Goal: Navigation & Orientation: Go to known website

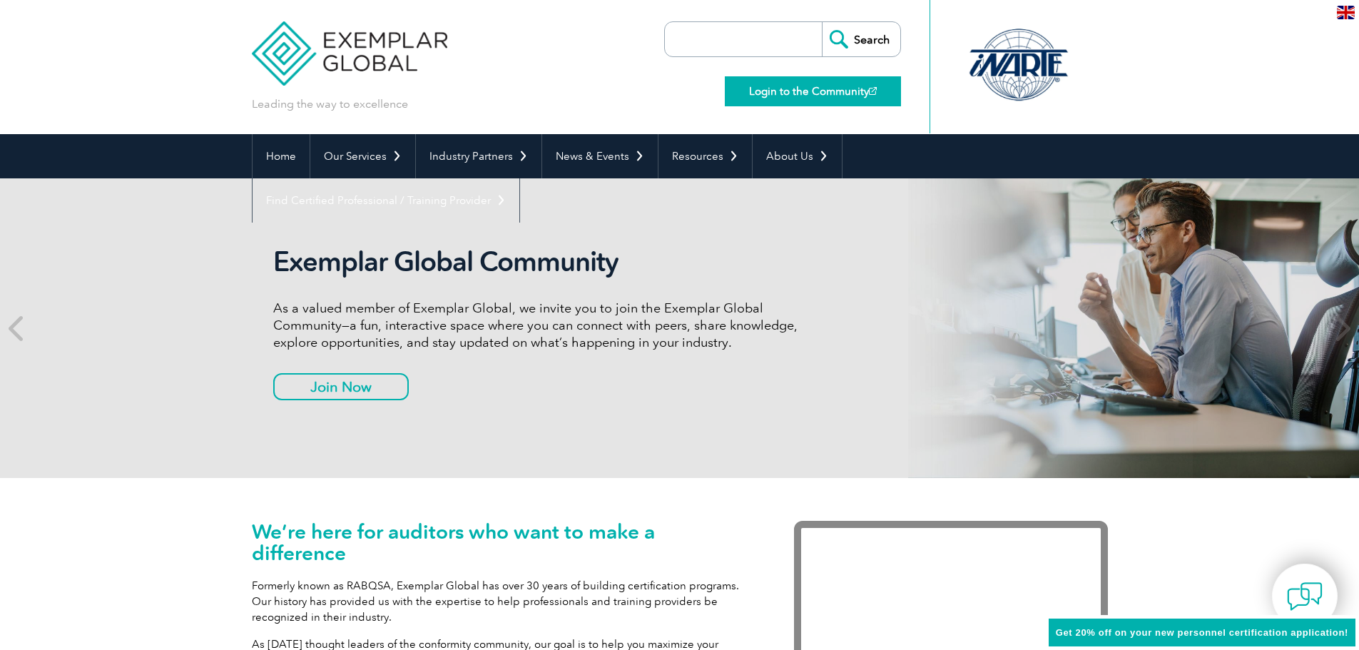
click at [825, 88] on link "Login to the Community" at bounding box center [813, 91] width 176 height 30
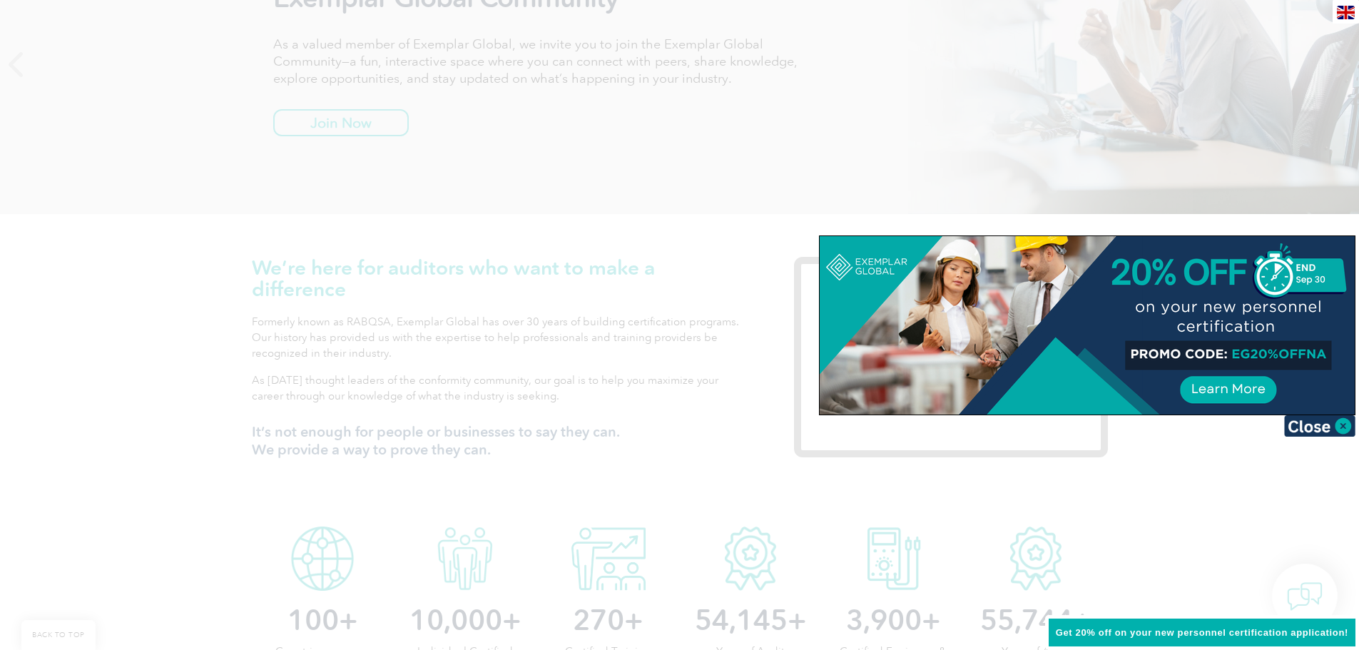
scroll to position [285, 0]
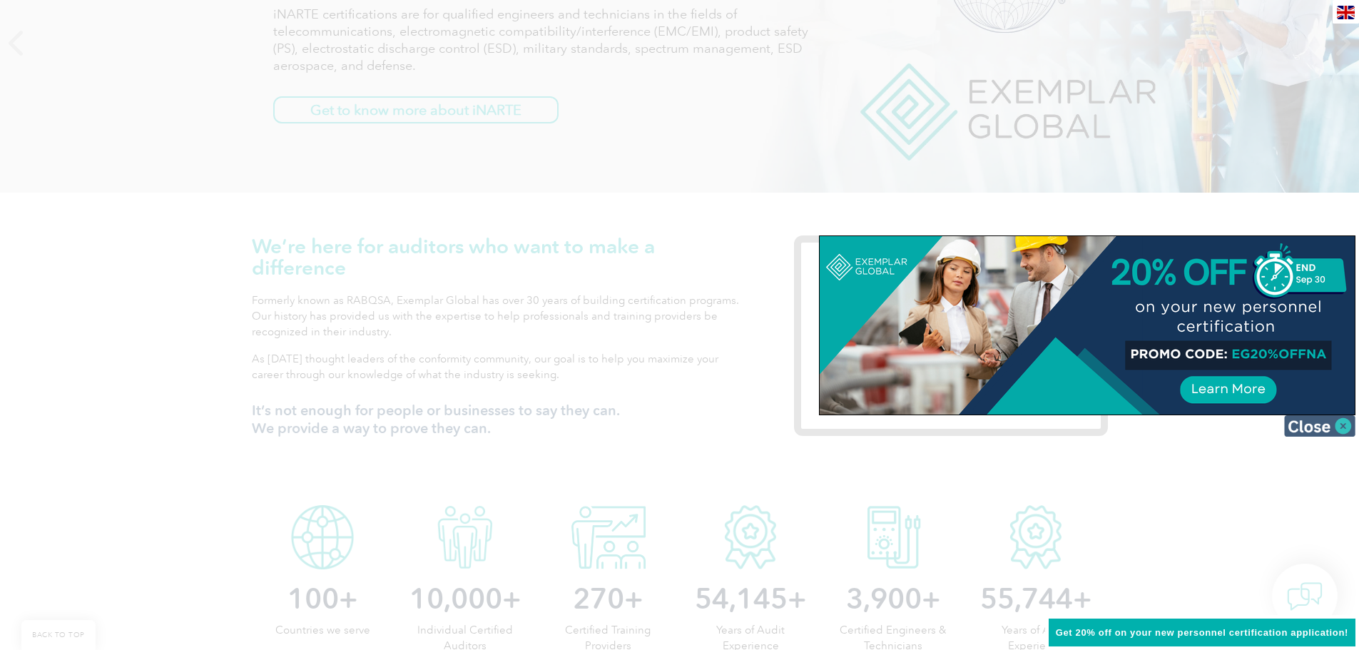
click at [1312, 420] on img at bounding box center [1319, 425] width 71 height 21
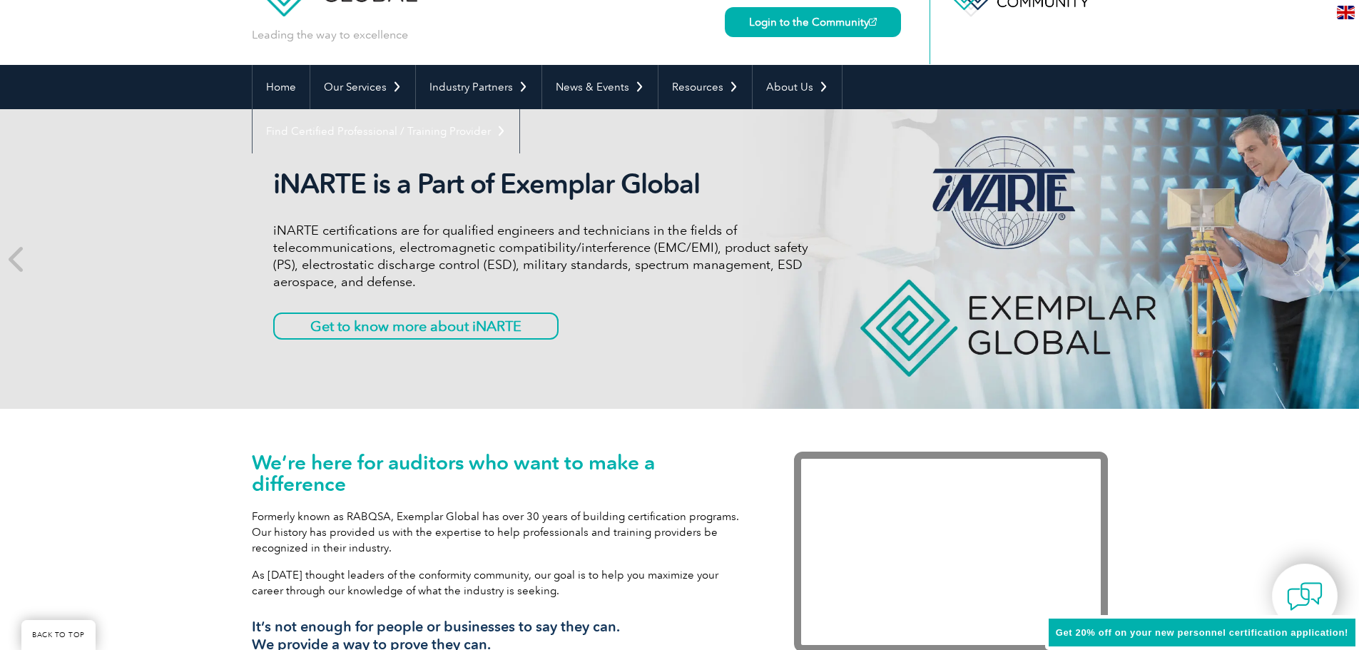
scroll to position [0, 0]
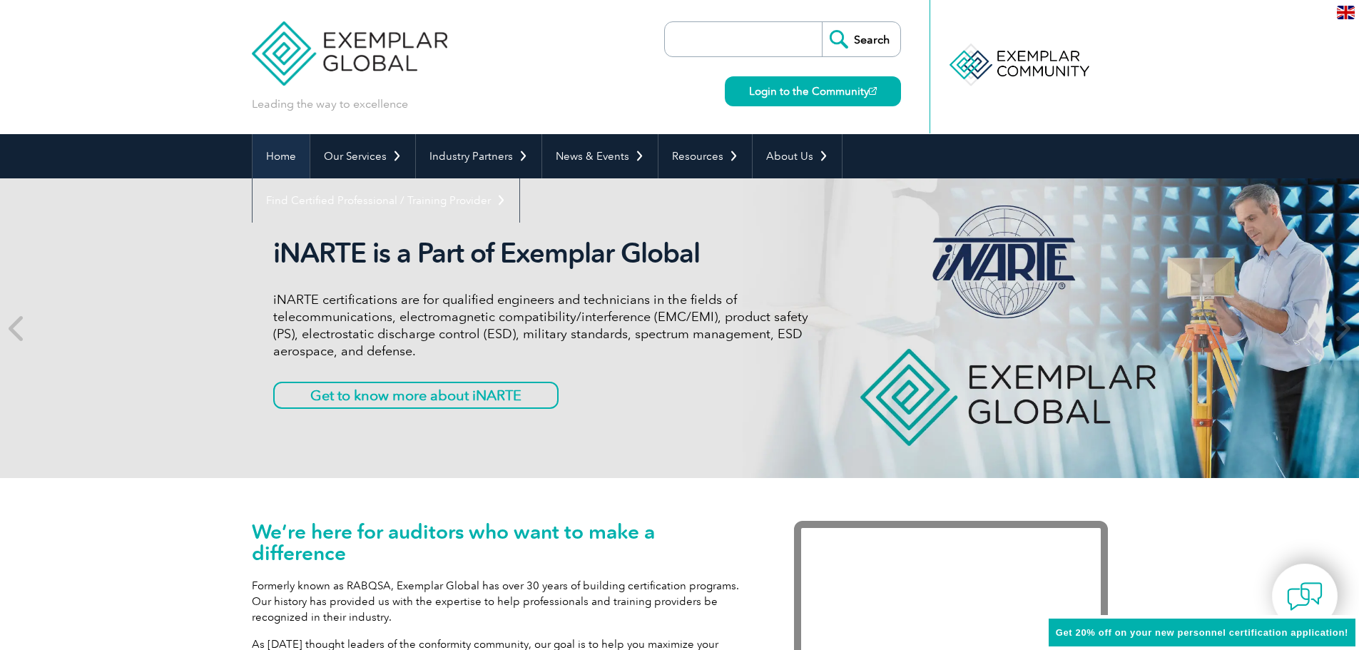
click at [275, 151] on link "Home" at bounding box center [281, 156] width 57 height 44
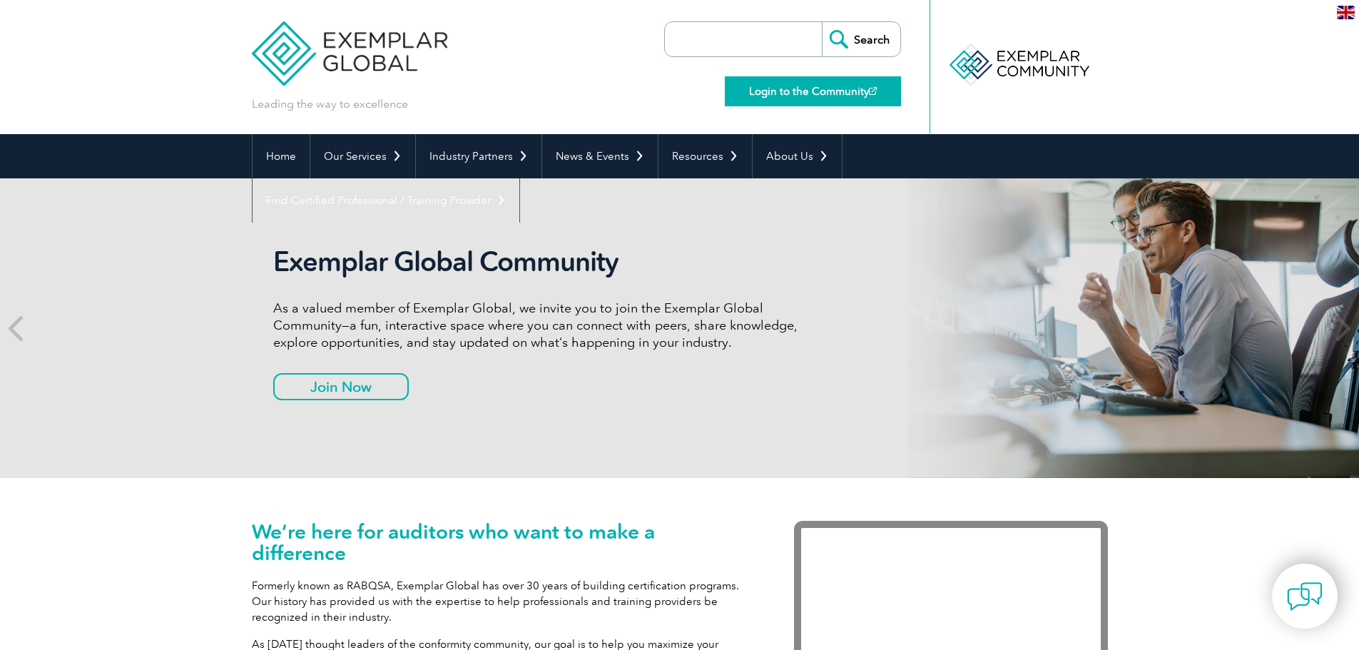
click at [822, 80] on link "Login to the Community" at bounding box center [813, 91] width 176 height 30
click at [1336, 9] on div "en" at bounding box center [1346, 12] width 26 height 24
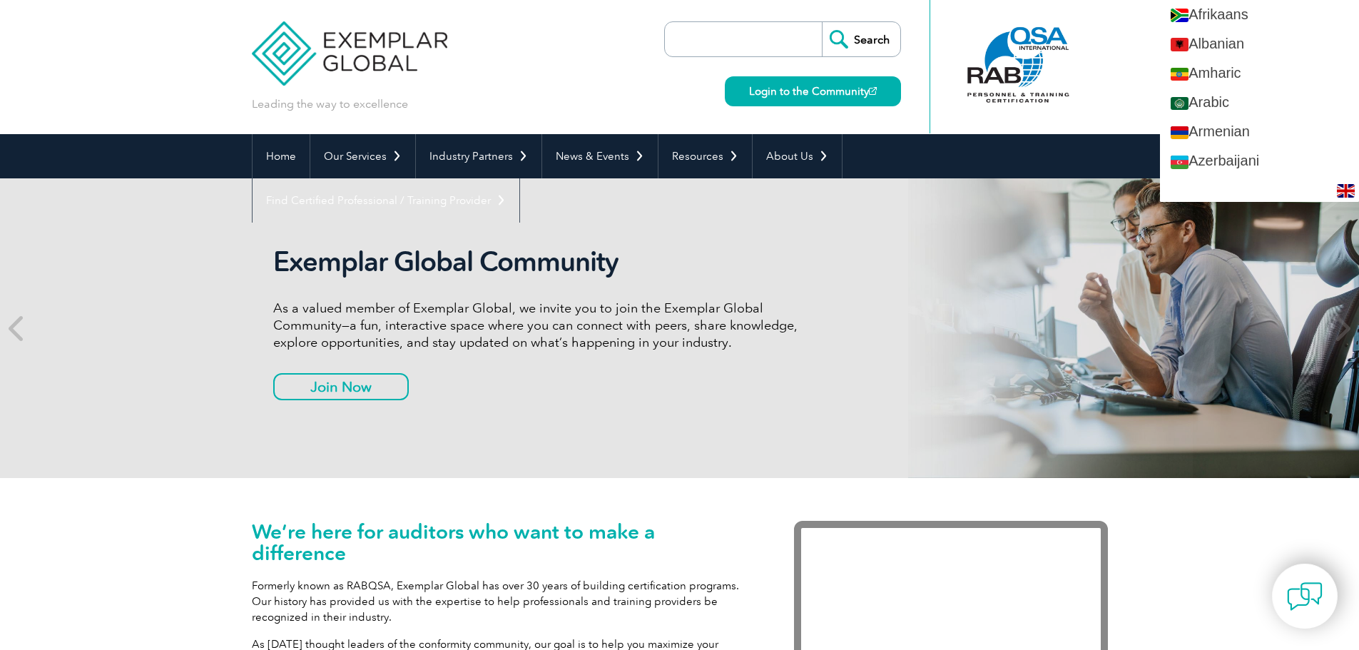
click at [1104, 51] on div at bounding box center [1099, 66] width 18 height 133
